Goal: Task Accomplishment & Management: Use online tool/utility

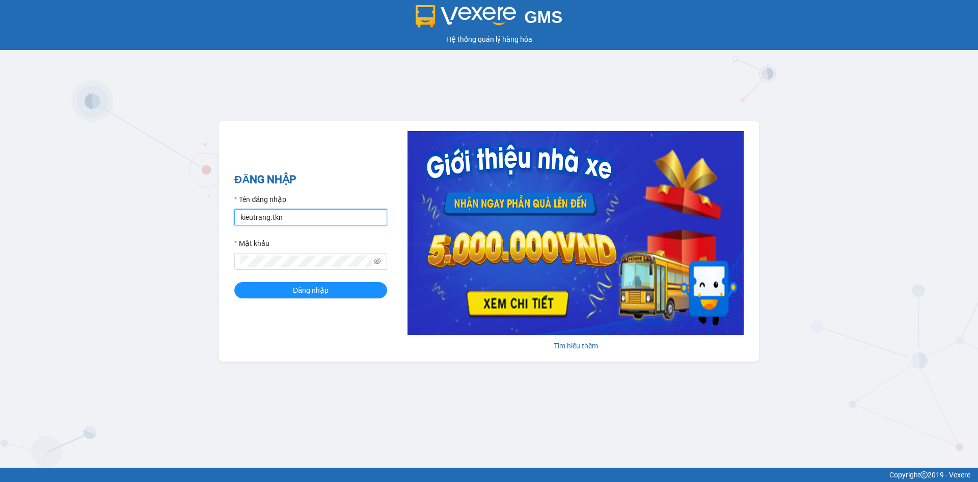
click at [317, 222] on input "kieutrang.tkn" at bounding box center [310, 217] width 153 height 16
type input "vocongchanh.tkn"
drag, startPoint x: 366, startPoint y: 291, endPoint x: 366, endPoint y: 278, distance: 13.8
click at [366, 291] on button "Đăng nhập" at bounding box center [310, 290] width 153 height 16
